Goal: Information Seeking & Learning: Compare options

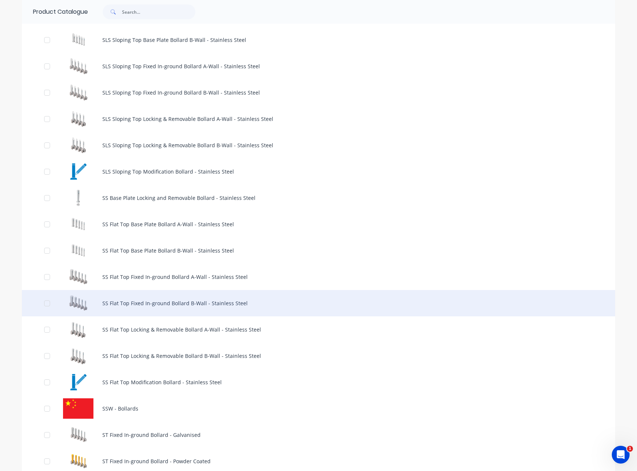
scroll to position [482, 0]
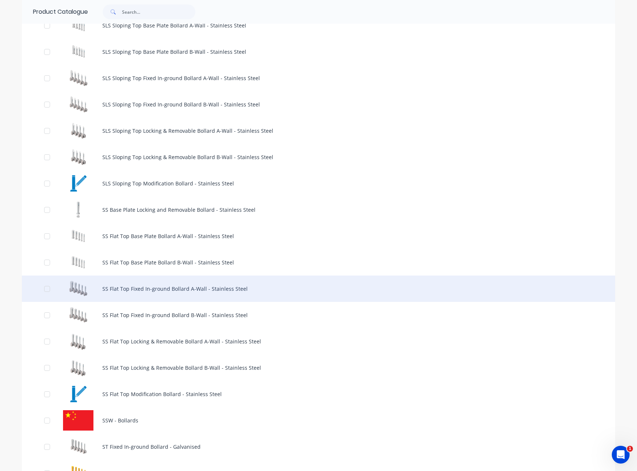
click at [172, 284] on div "SS Flat Top Fixed In-ground Bollard A-Wall - Stainless Steel" at bounding box center [318, 289] width 593 height 26
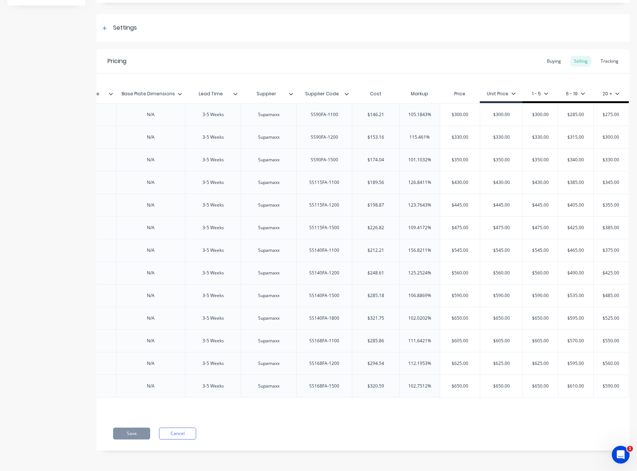
scroll to position [361, 0]
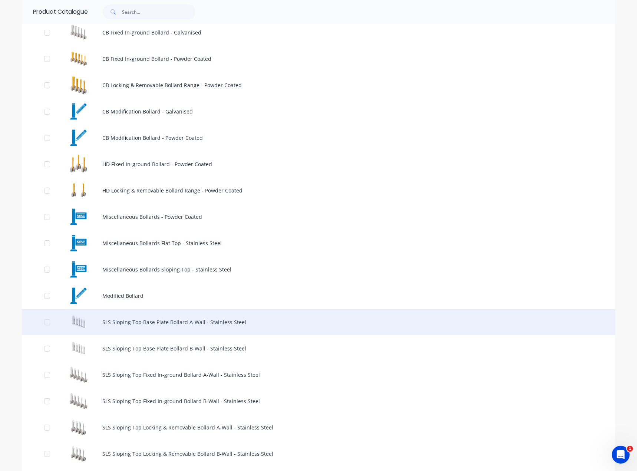
scroll to position [223, 0]
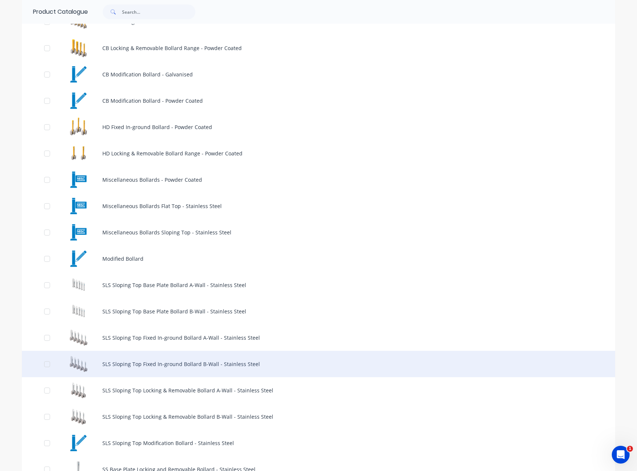
click at [240, 362] on div "SLS Sloping Top Fixed In-ground Bollard B-Wall - Stainless Steel" at bounding box center [318, 364] width 593 height 26
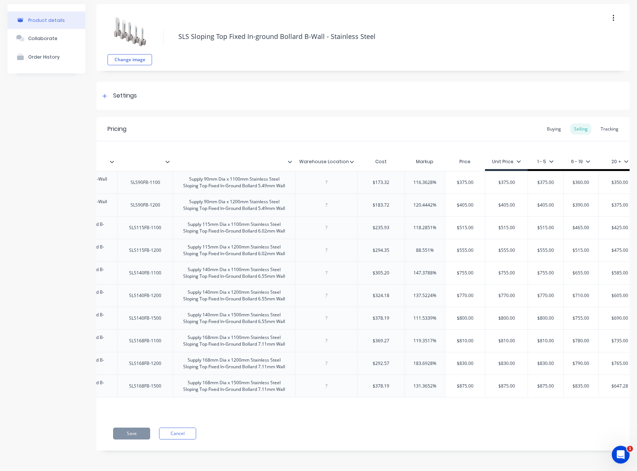
scroll to position [0, 185]
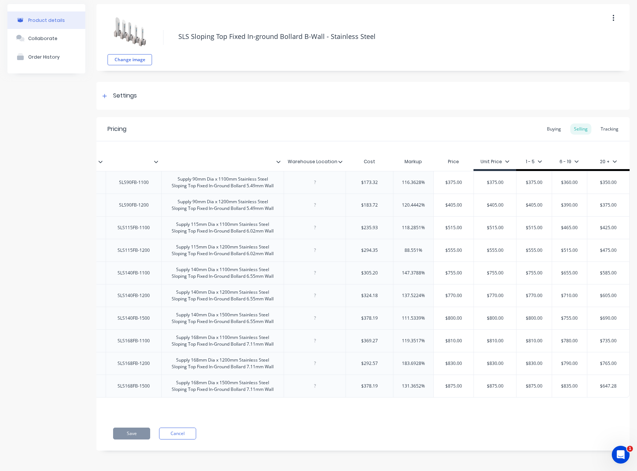
click at [305, 106] on div "Change image SLS Sloping Top Fixed In-ground Bollard B-Wall - Stainless Steel S…" at bounding box center [362, 233] width 533 height 458
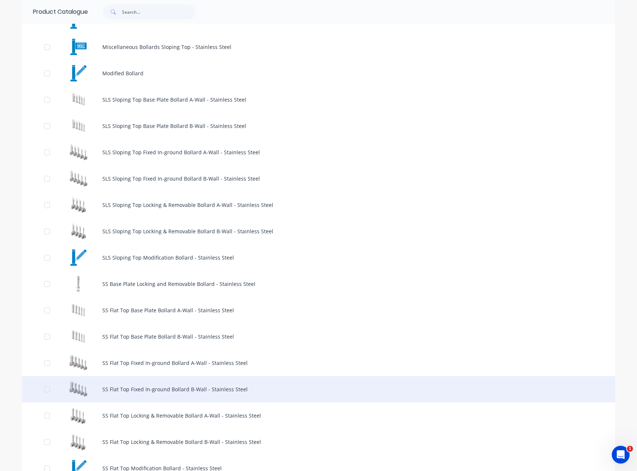
scroll to position [445, 0]
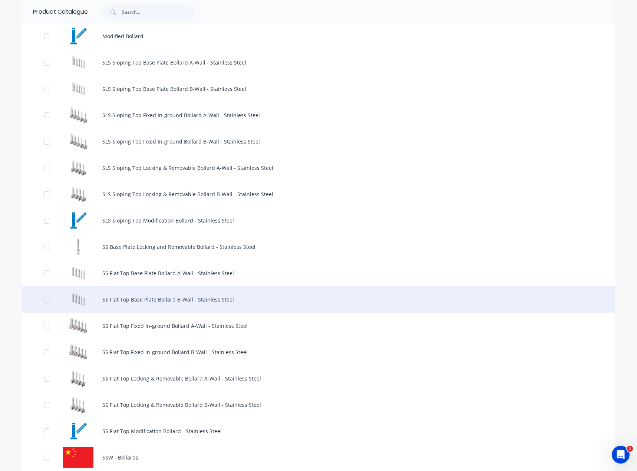
click at [213, 300] on div "SS Flat Top Base Plate Bollard B-Wall - Stainless Steel" at bounding box center [318, 299] width 593 height 26
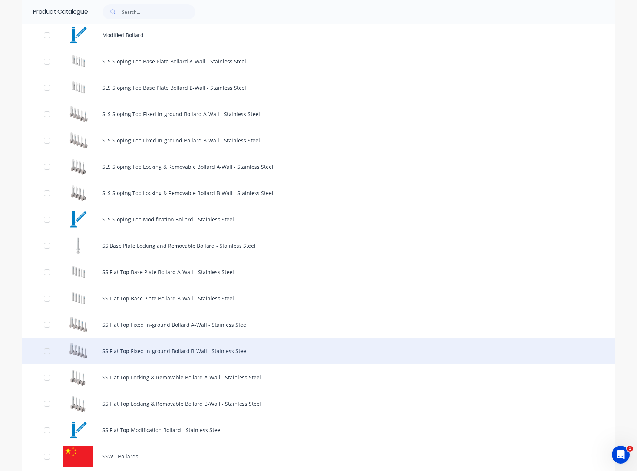
scroll to position [482, 0]
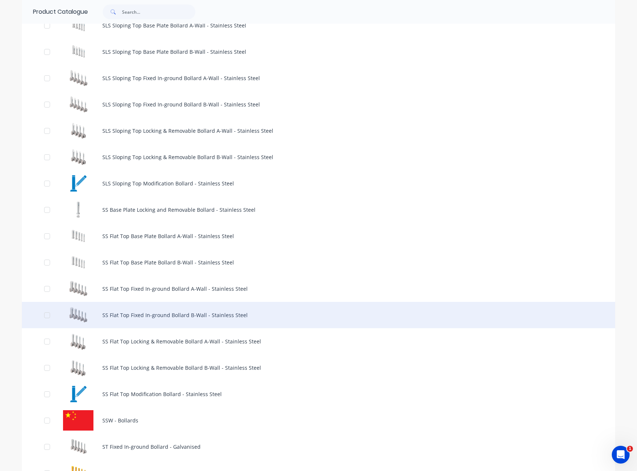
click at [231, 312] on div "SS Flat Top Fixed In-ground Bollard B-Wall - Stainless Steel" at bounding box center [318, 315] width 593 height 26
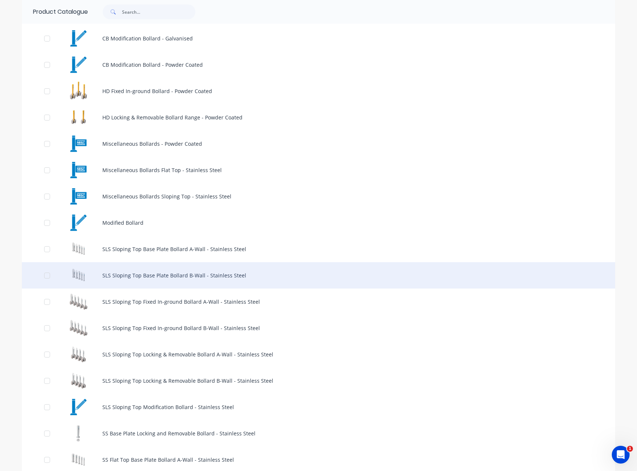
scroll to position [260, 0]
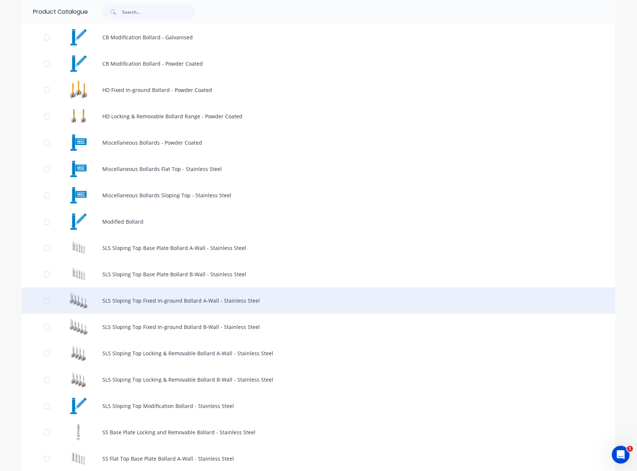
click at [251, 300] on div "SLS Sloping Top Fixed In-ground Bollard A-Wall - Stainless Steel" at bounding box center [318, 300] width 593 height 26
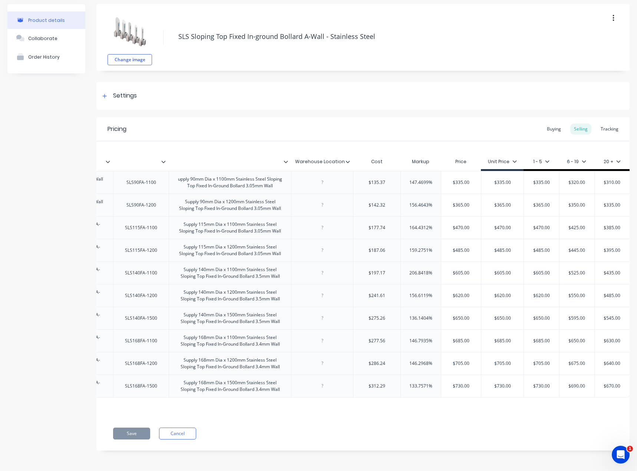
scroll to position [0, 185]
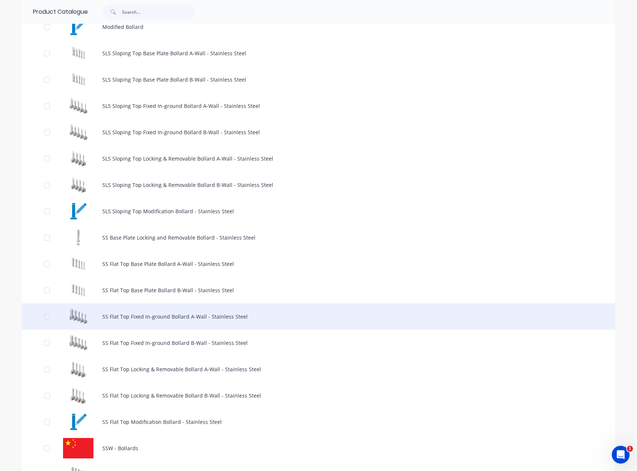
scroll to position [445, 0]
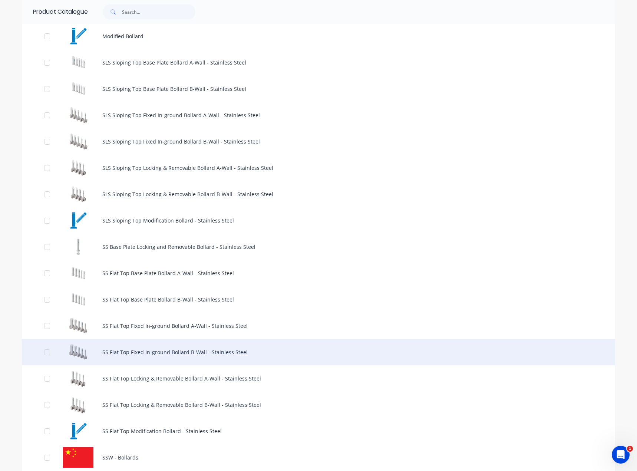
click at [185, 351] on div "SS Flat Top Fixed In-ground Bollard B-Wall - Stainless Steel" at bounding box center [318, 352] width 593 height 26
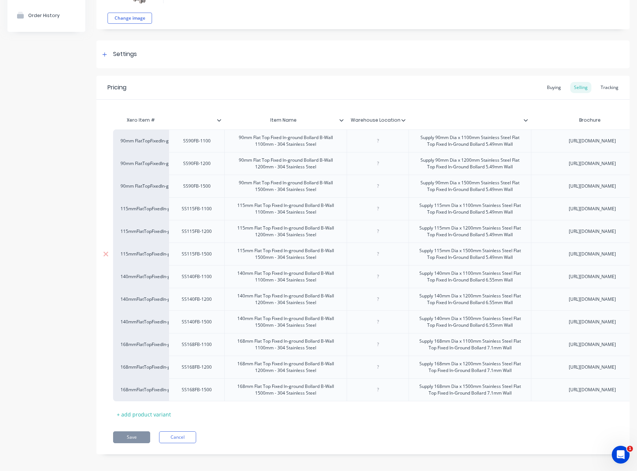
scroll to position [59, 0]
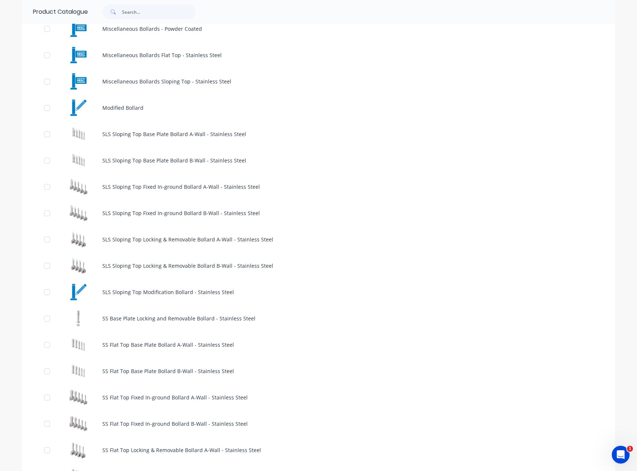
scroll to position [445, 0]
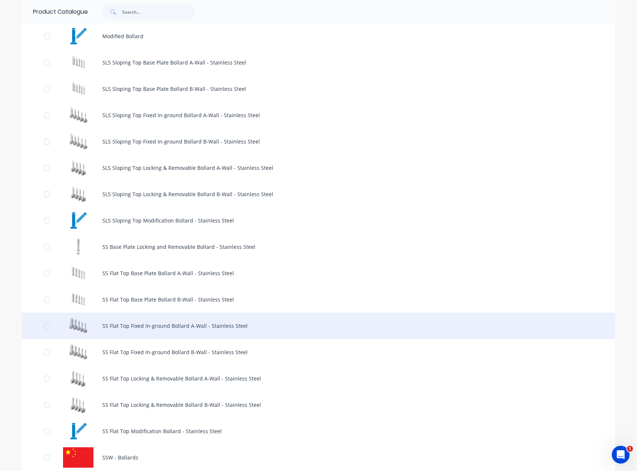
click at [211, 328] on div "SS Flat Top Fixed In-ground Bollard A-Wall - Stainless Steel" at bounding box center [318, 326] width 593 height 26
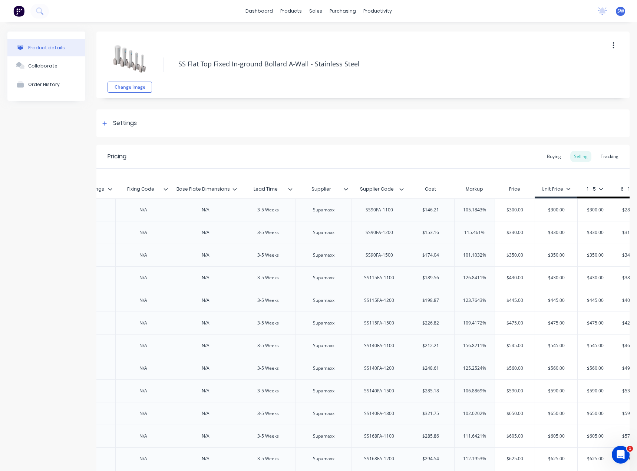
scroll to position [0, 1440]
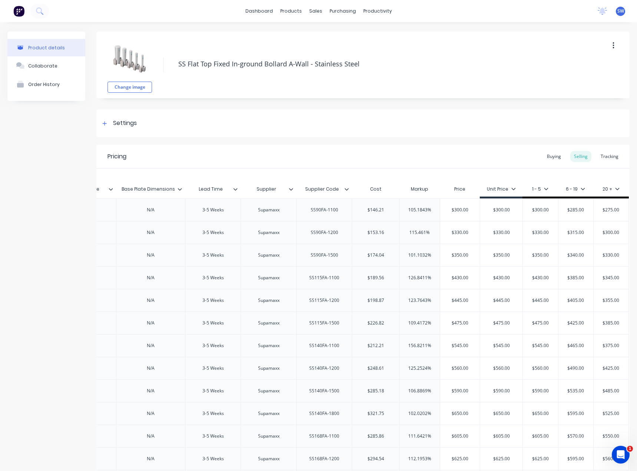
click at [336, 260] on div "SS90FA-1500" at bounding box center [324, 255] width 39 height 10
drag, startPoint x: 236, startPoint y: 73, endPoint x: 256, endPoint y: 93, distance: 28.6
click at [236, 73] on div "SS Flat Top Fixed In-ground Bollard A-Wall - Stainless Steel" at bounding box center [379, 64] width 409 height 19
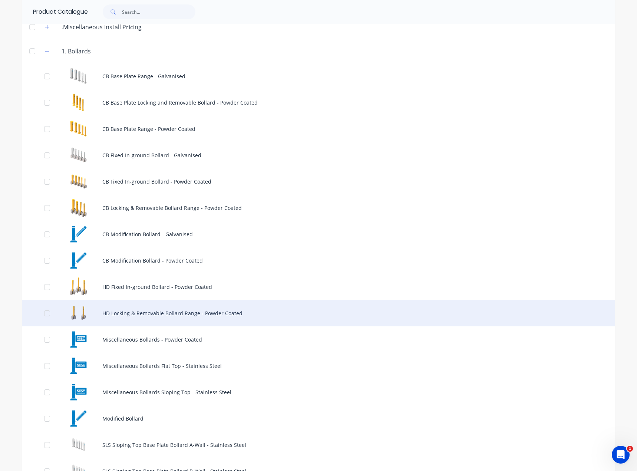
scroll to position [223, 0]
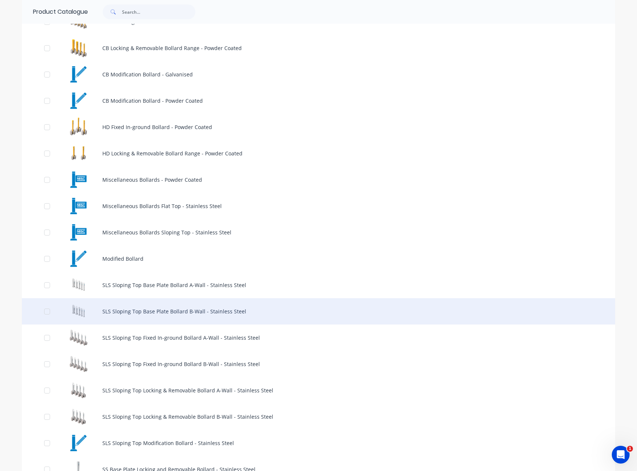
click at [176, 314] on div "SLS Sloping Top Base Plate Bollard B-Wall - Stainless Steel" at bounding box center [318, 311] width 593 height 26
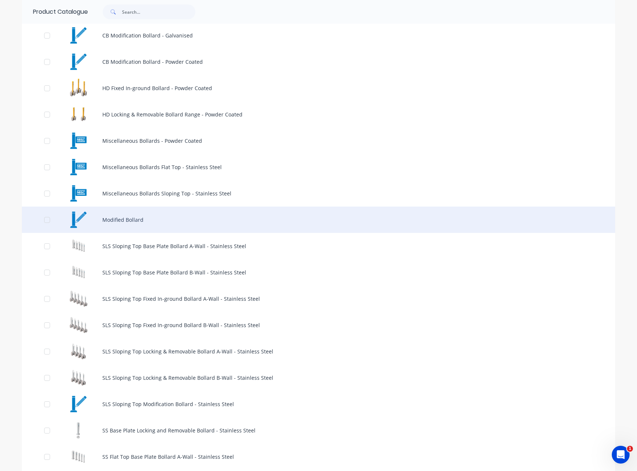
scroll to position [297, 0]
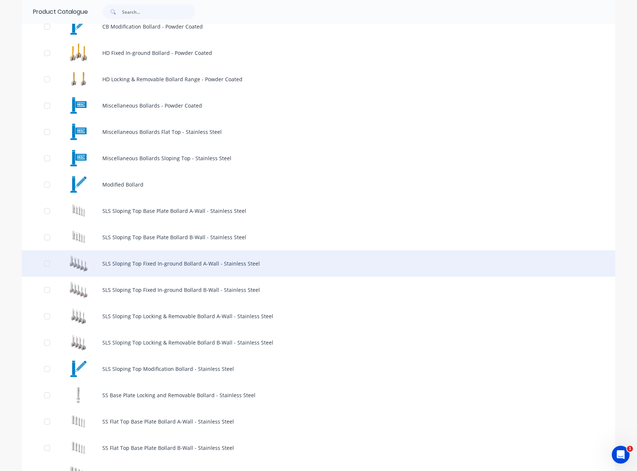
click at [260, 261] on div "SLS Sloping Top Fixed In-ground Bollard A-Wall - Stainless Steel" at bounding box center [318, 263] width 593 height 26
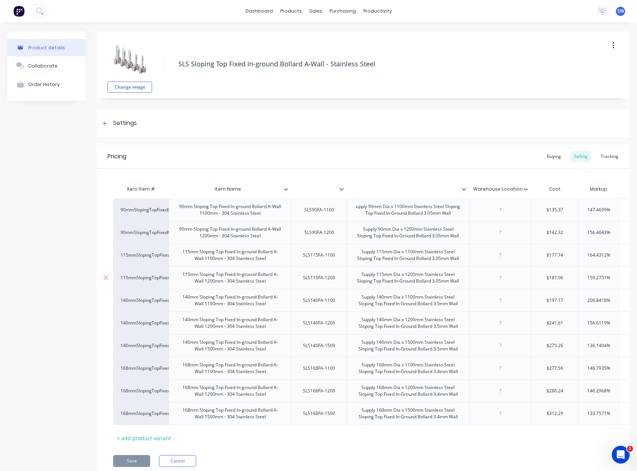
scroll to position [33, 0]
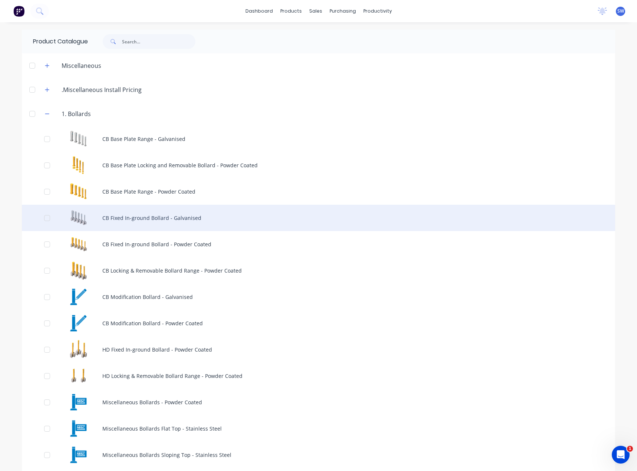
click at [157, 217] on div "CB Fixed In-ground Bollard - Galvanised" at bounding box center [318, 218] width 593 height 26
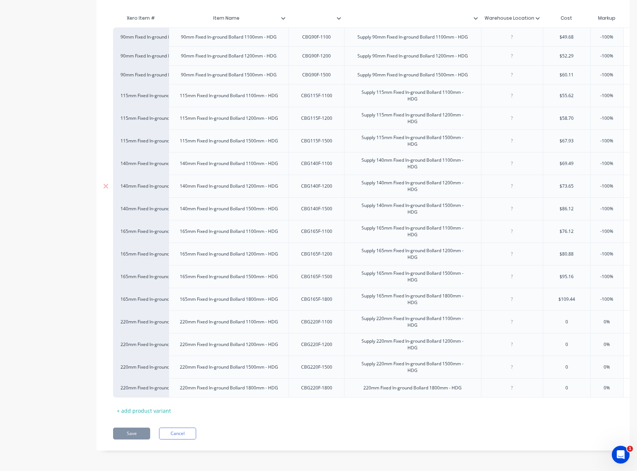
scroll to position [185, 0]
click at [173, 427] on div "Pricing Buying Selling Tracking Xero Item # Item Name Warehouse Location Cost M…" at bounding box center [362, 212] width 533 height 477
click at [170, 436] on button "Cancel" at bounding box center [177, 434] width 37 height 12
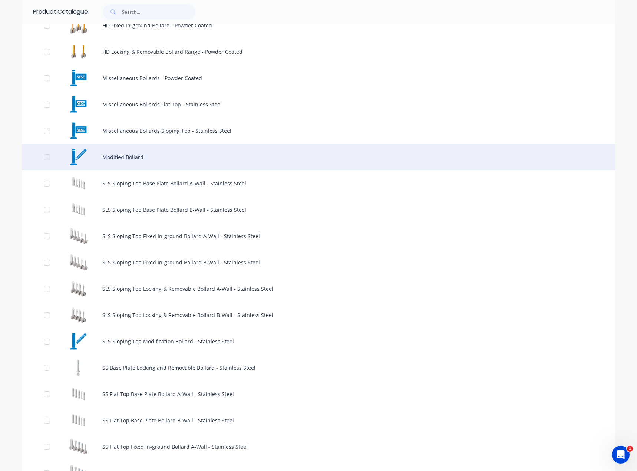
scroll to position [371, 0]
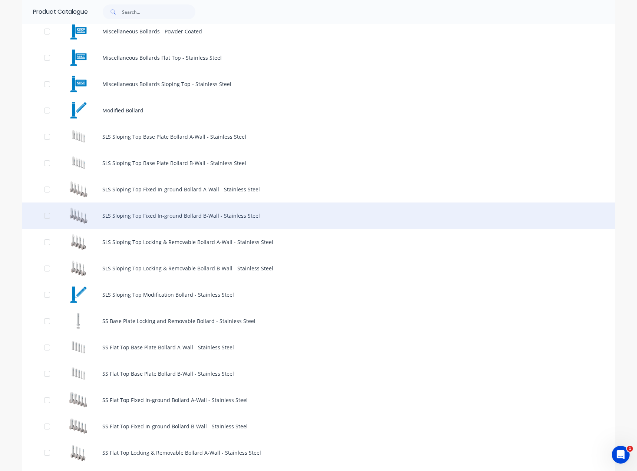
click at [154, 221] on div "SLS Sloping Top Fixed In-ground Bollard B-Wall - Stainless Steel" at bounding box center [318, 216] width 593 height 26
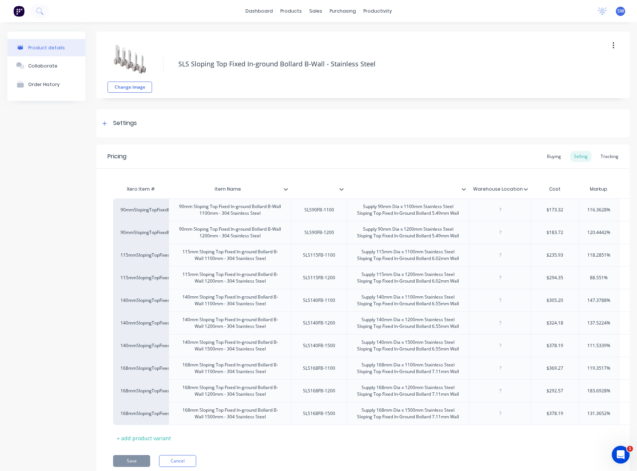
type textarea "x"
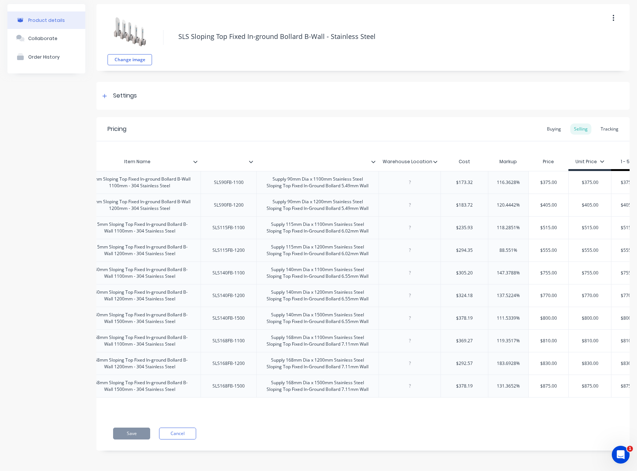
scroll to position [0, 185]
